Goal: Navigation & Orientation: Find specific page/section

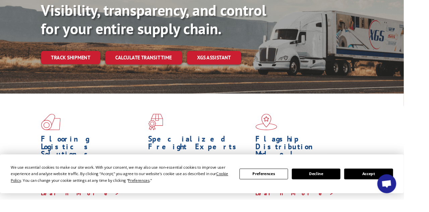
scroll to position [89, 0]
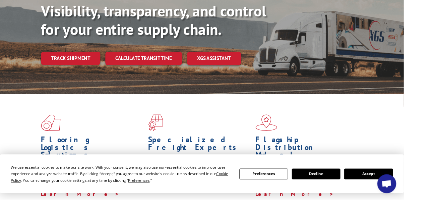
click at [417, 190] on button "Accept" at bounding box center [392, 184] width 52 height 11
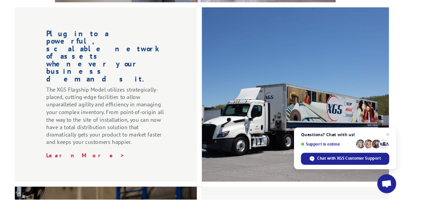
scroll to position [686, 0]
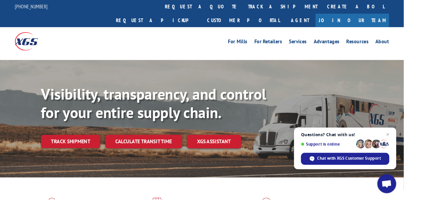
click at [411, 14] on link "Join Our Team" at bounding box center [374, 21] width 78 height 14
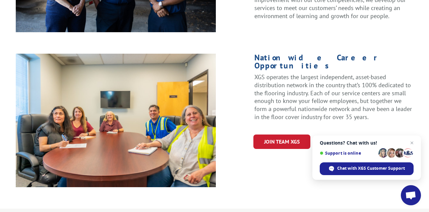
scroll to position [309, 0]
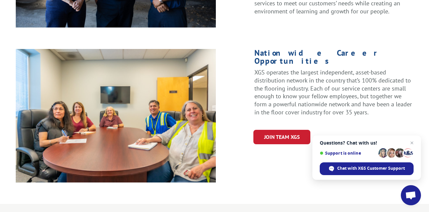
click at [298, 130] on link "Join Team XGS" at bounding box center [281, 137] width 57 height 14
